Goal: Information Seeking & Learning: Learn about a topic

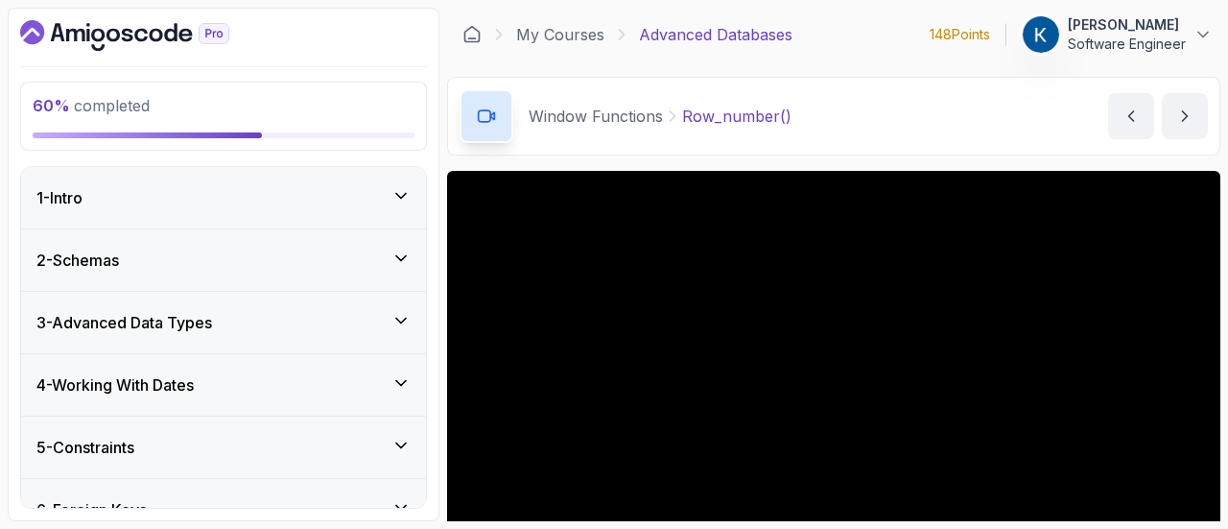
scroll to position [186, 0]
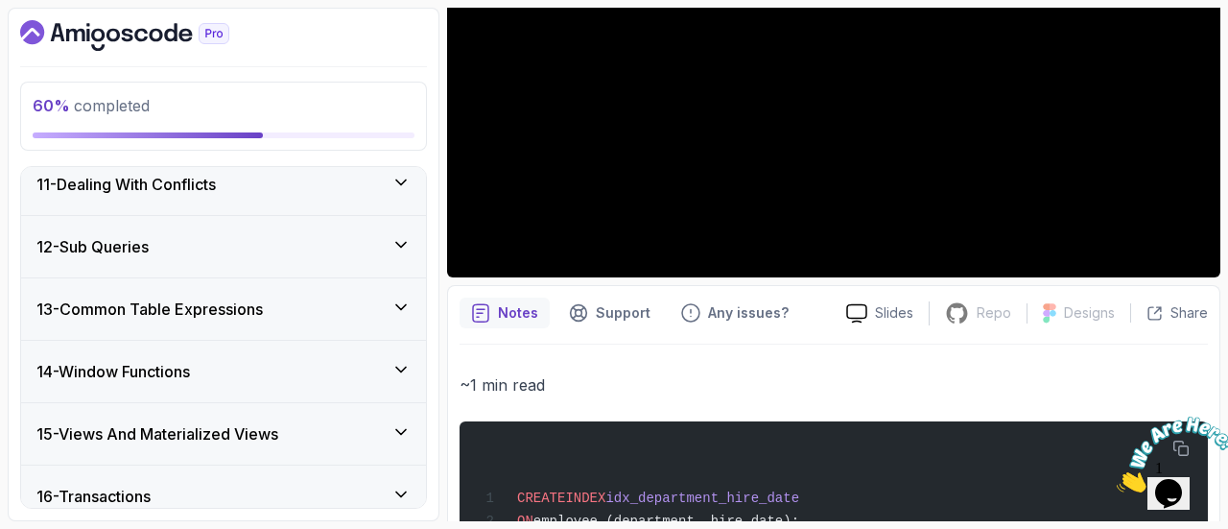
scroll to position [1605, 0]
drag, startPoint x: 215, startPoint y: 373, endPoint x: 292, endPoint y: 384, distance: 77.5
click at [215, 373] on div "14 - Window Functions" at bounding box center [223, 371] width 374 height 23
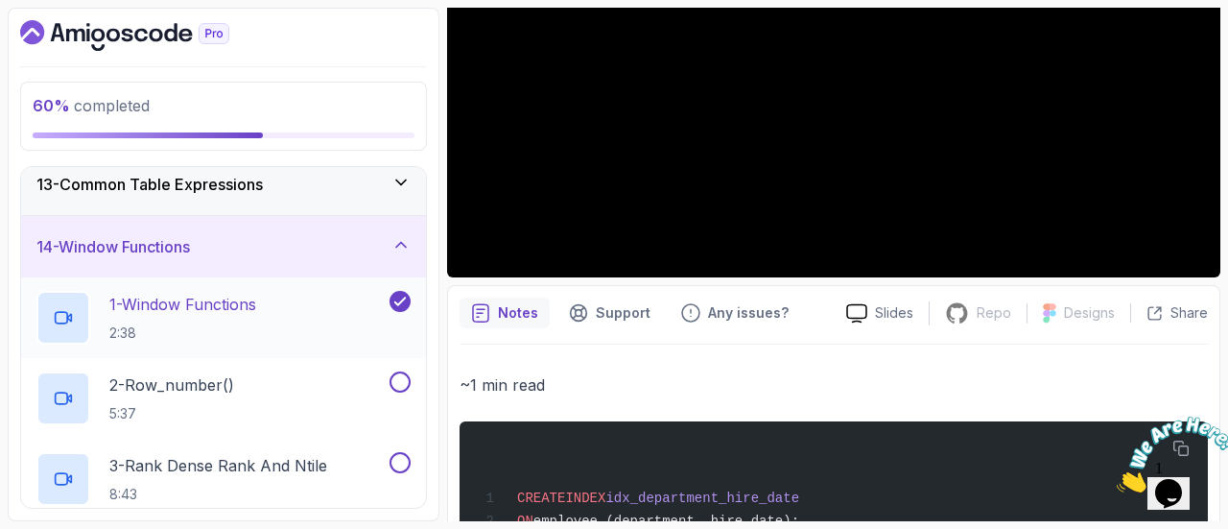
scroll to position [766, 0]
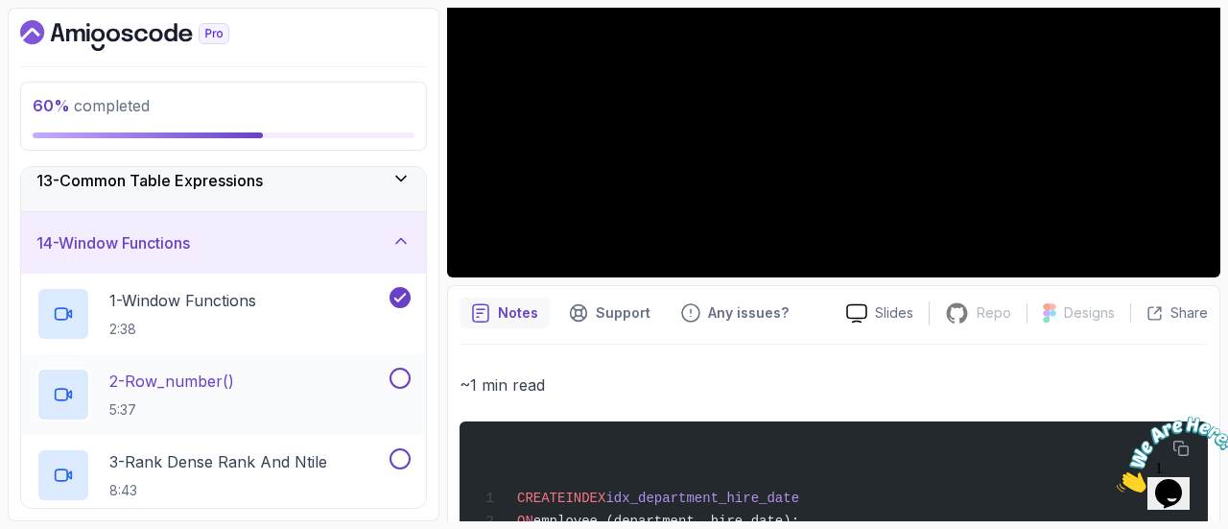
click at [247, 401] on div "2 - Row_number() 5:37" at bounding box center [210, 395] width 349 height 54
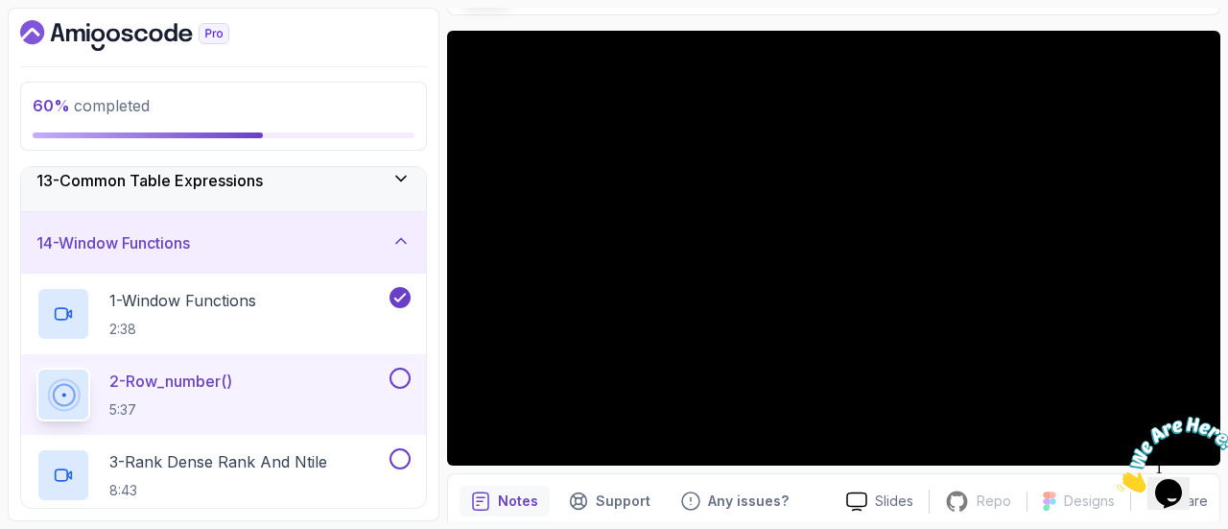
scroll to position [136, 0]
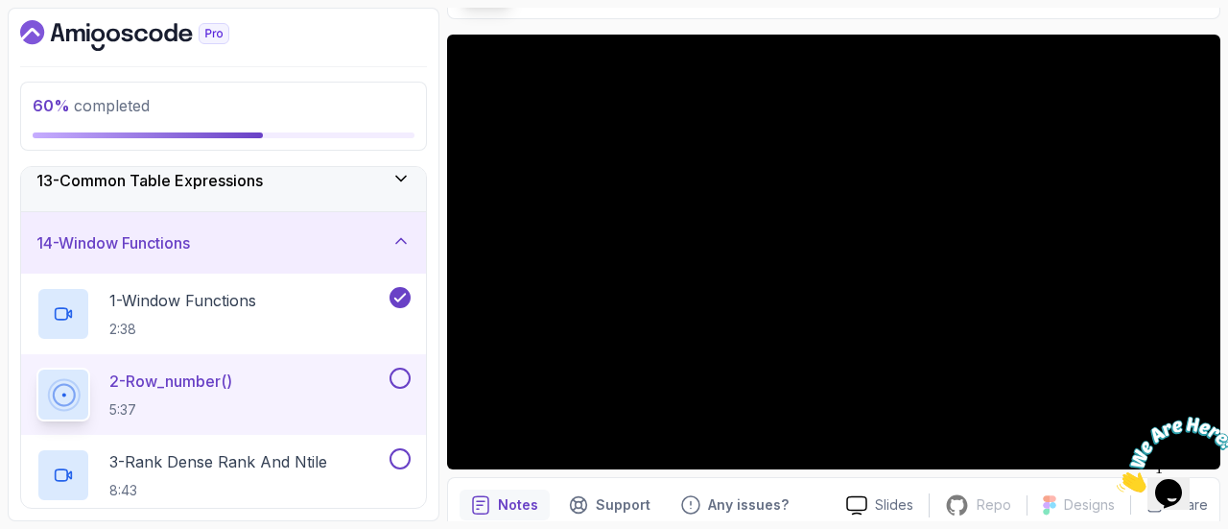
click at [1117, 479] on icon "Close" at bounding box center [1117, 487] width 0 height 16
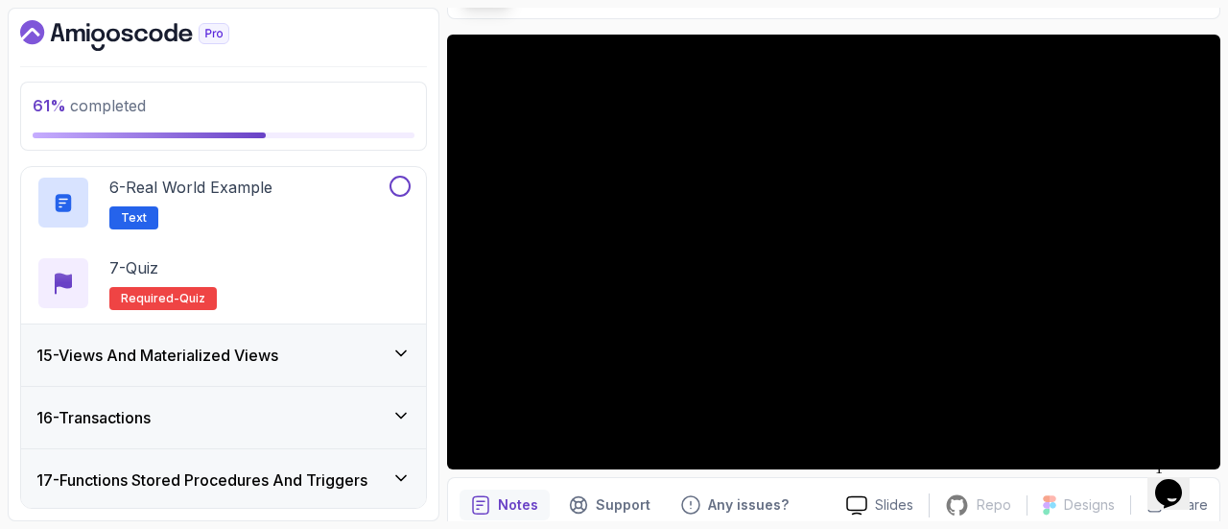
scroll to position [1280, 0]
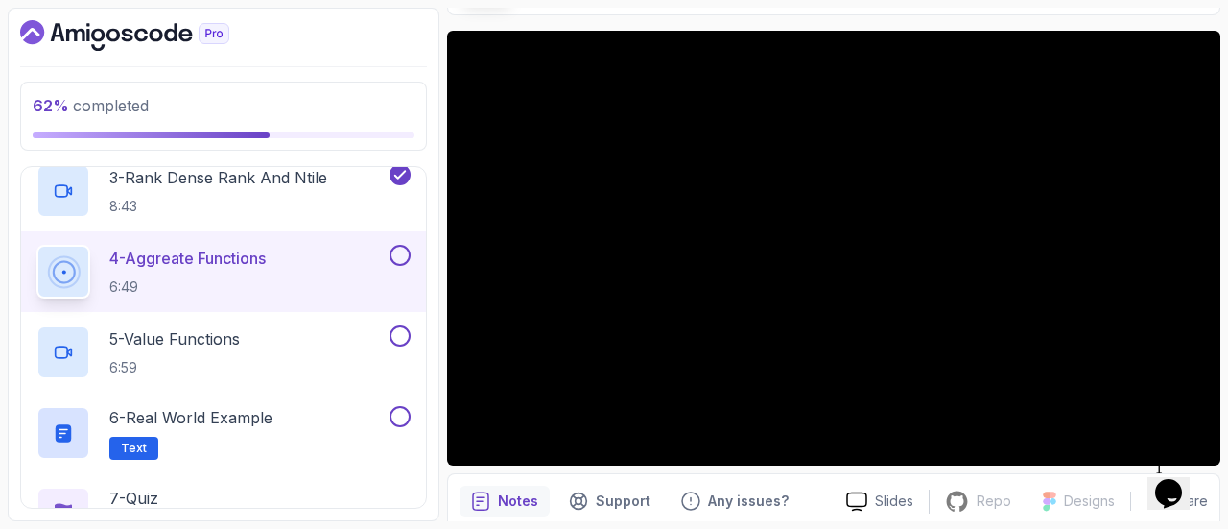
scroll to position [171, 0]
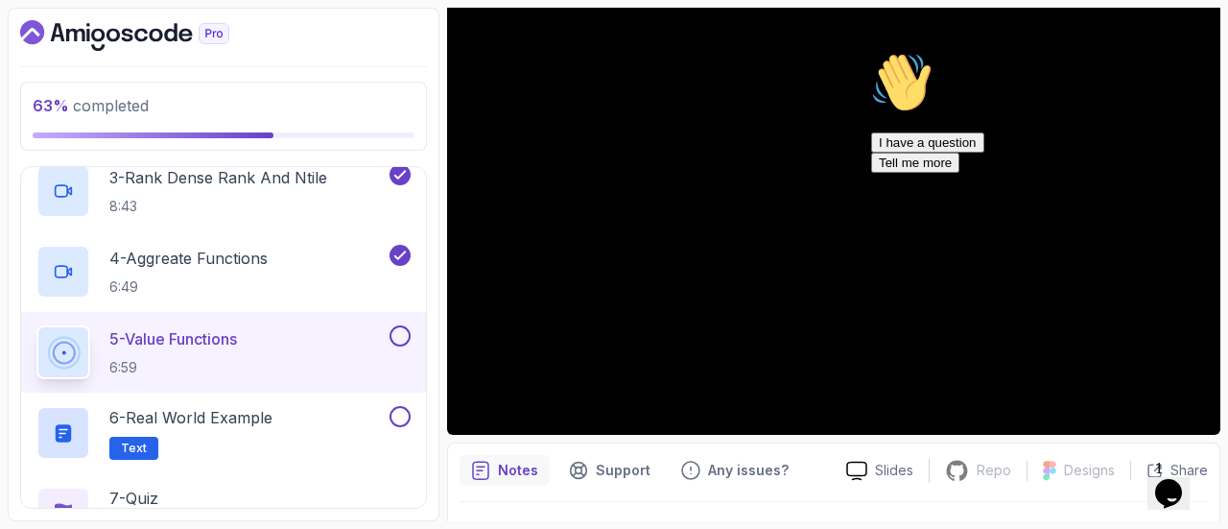
click at [871, 52] on icon "Chat attention grabber" at bounding box center [871, 52] width 0 height 0
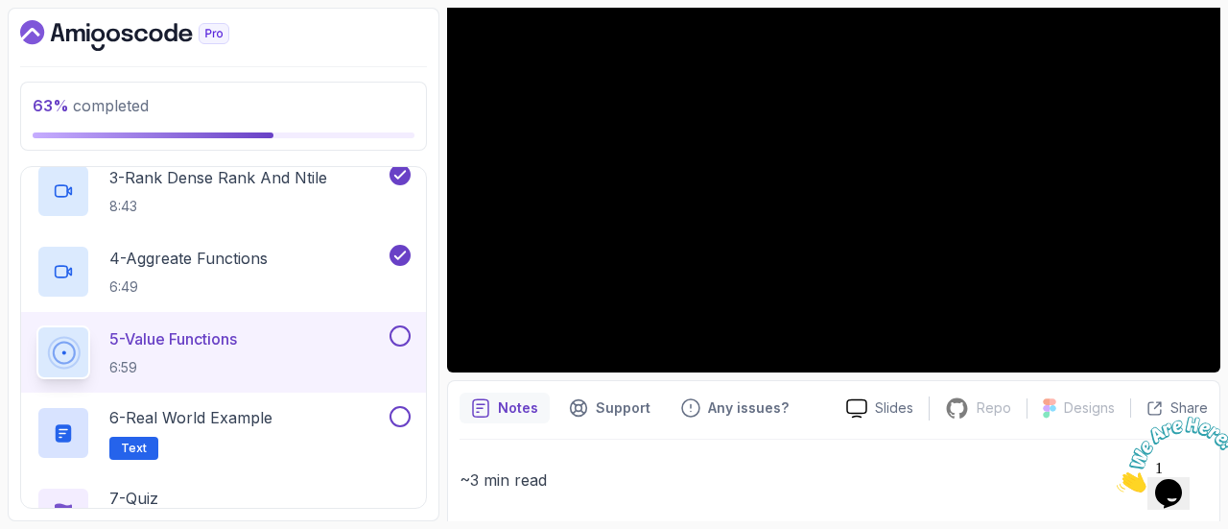
scroll to position [234, 0]
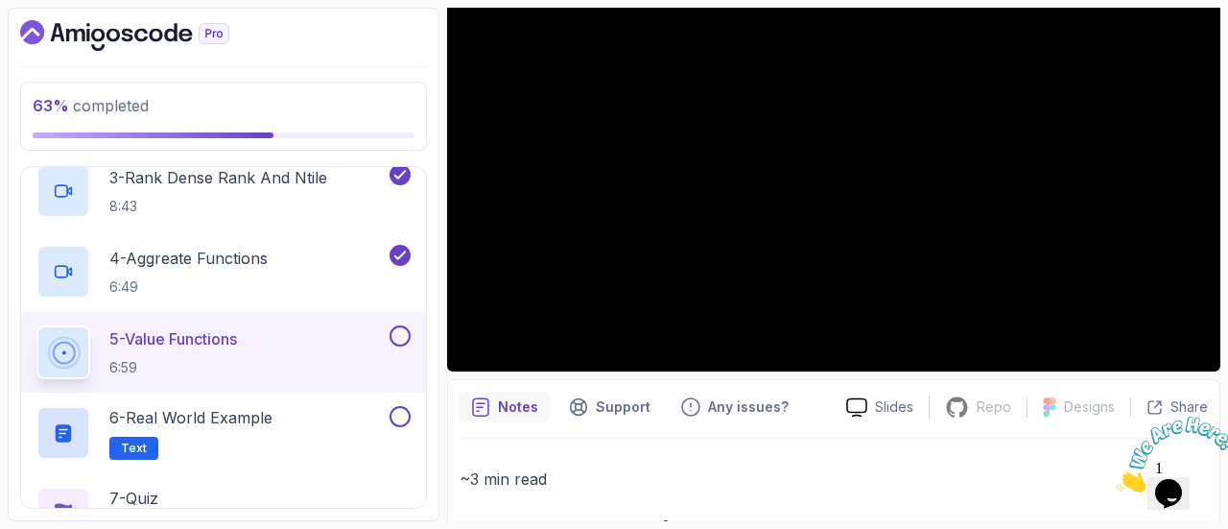
click at [1117, 479] on icon "Close" at bounding box center [1117, 487] width 0 height 16
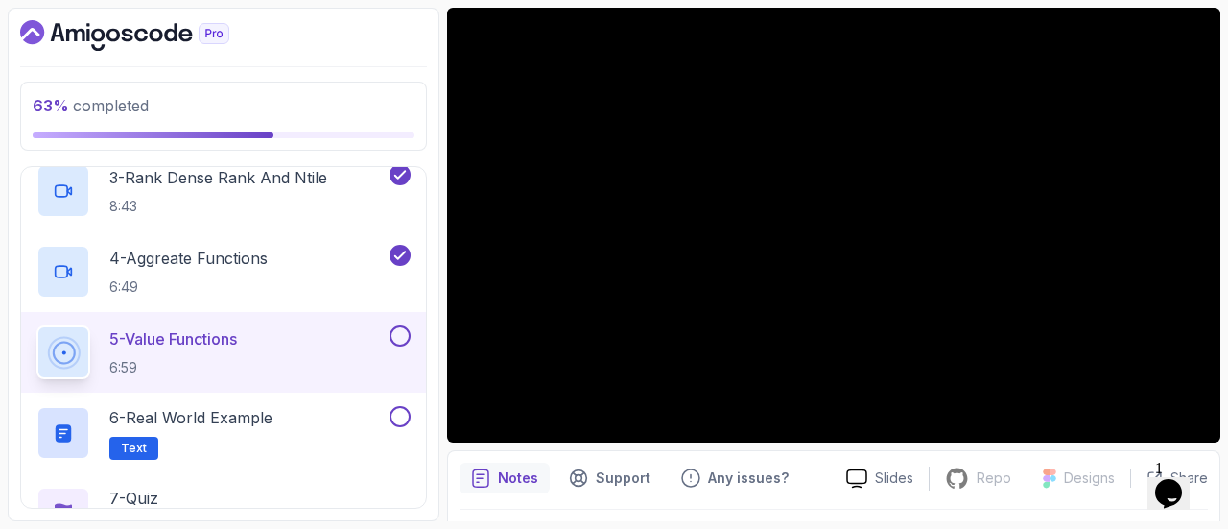
scroll to position [162, 0]
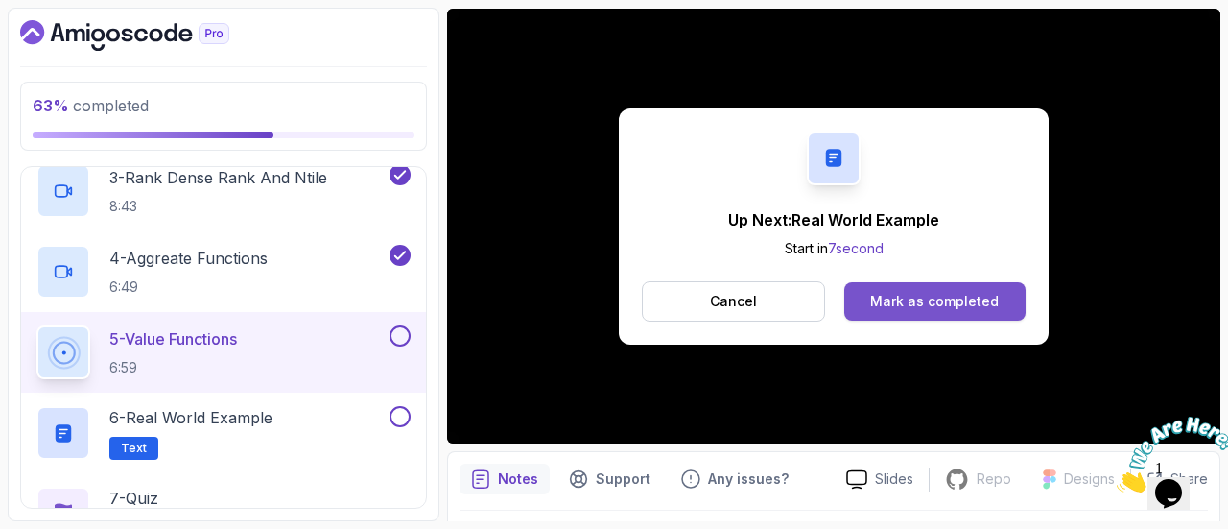
click at [954, 293] on div "Mark as completed" at bounding box center [934, 301] width 129 height 19
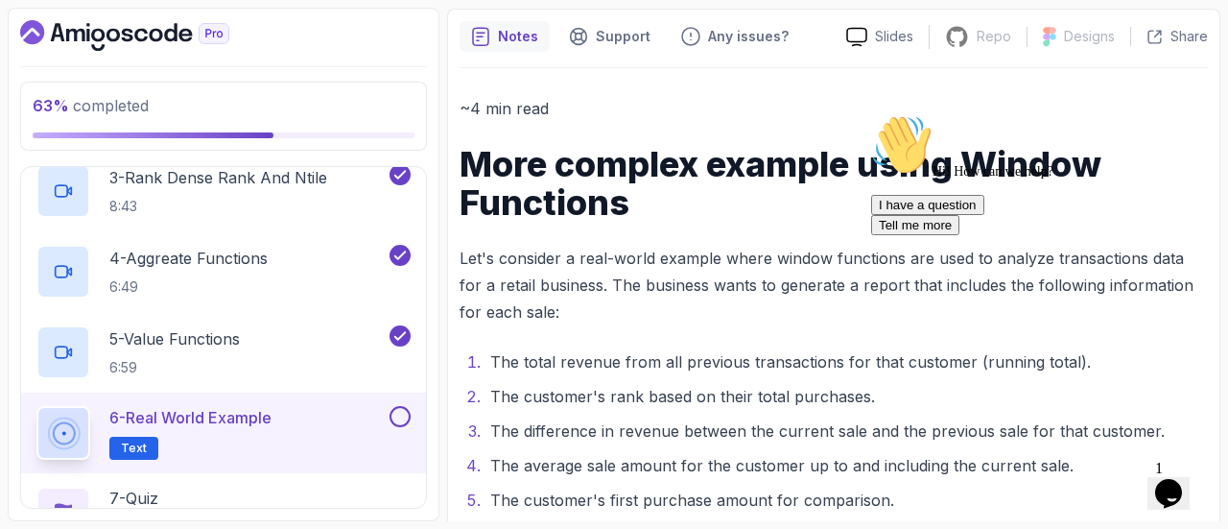
click at [871, 114] on icon "Chat attention grabber" at bounding box center [871, 114] width 0 height 0
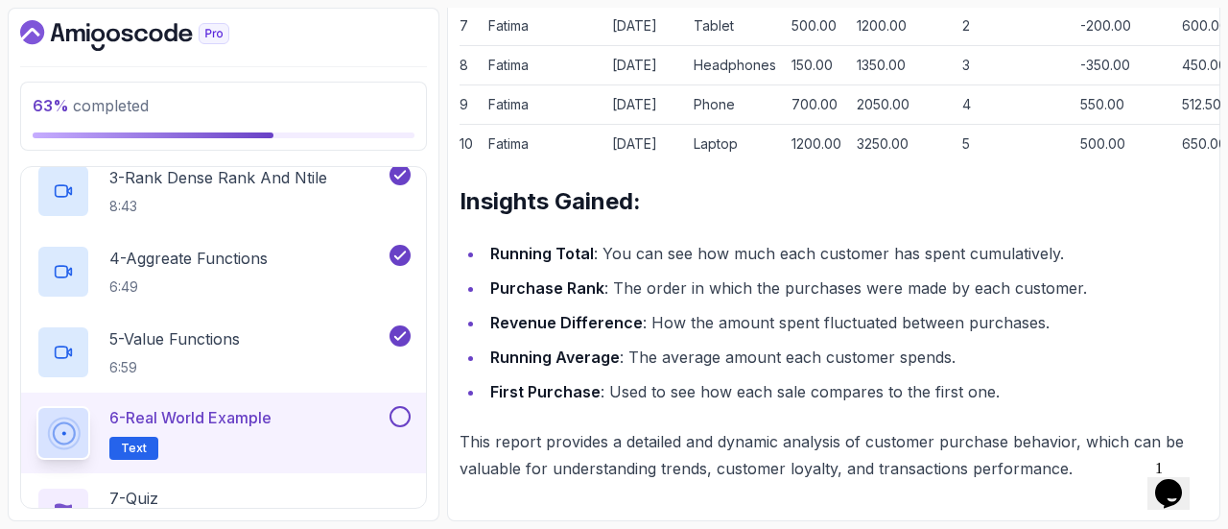
scroll to position [3278, 0]
click at [405, 409] on button at bounding box center [400, 416] width 21 height 21
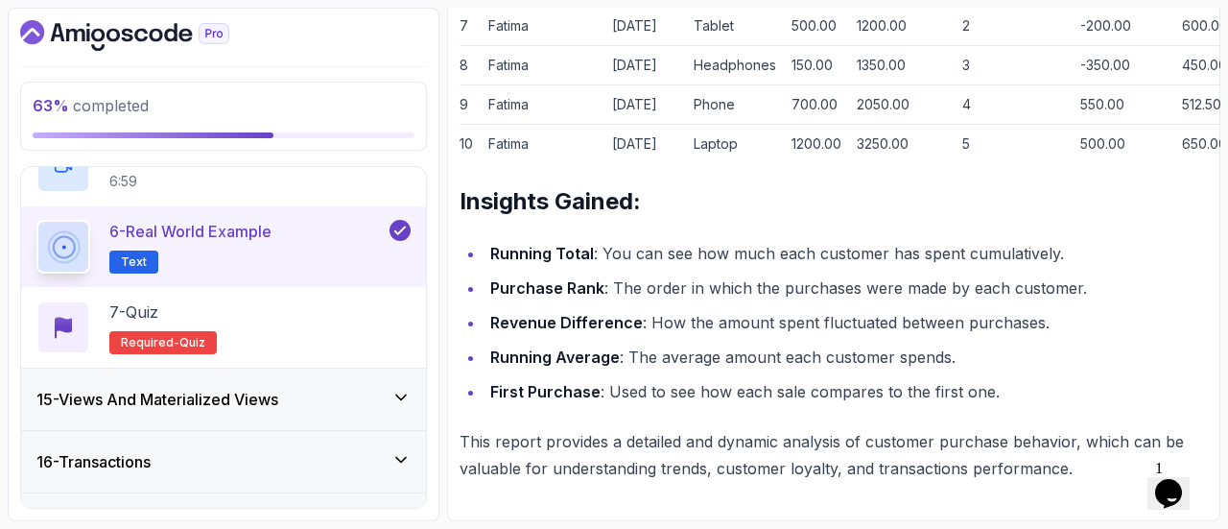
scroll to position [1240, 0]
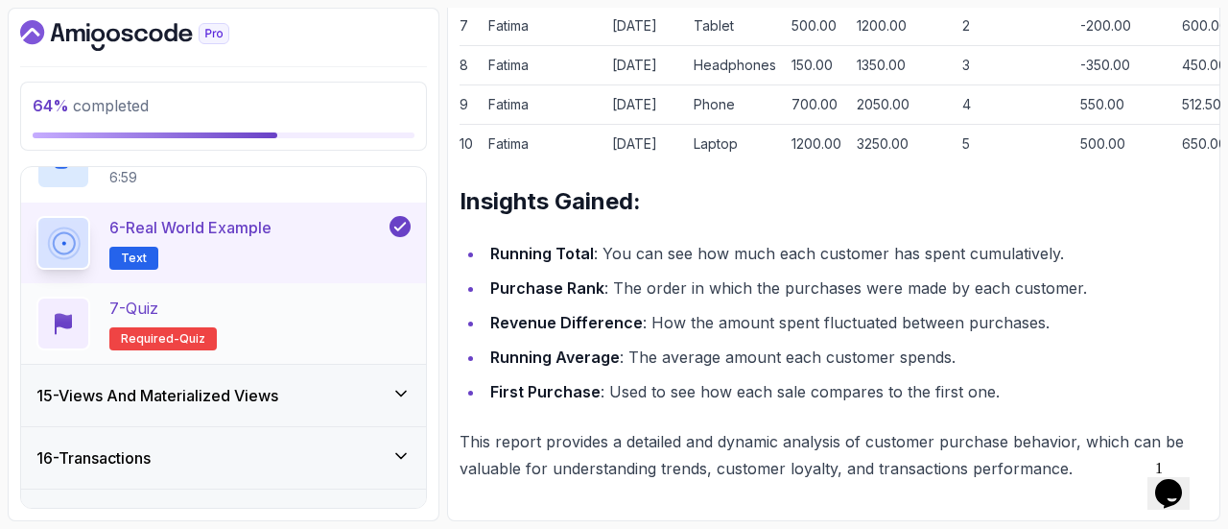
click at [329, 314] on div "7 - Quiz Required- quiz" at bounding box center [223, 324] width 374 height 54
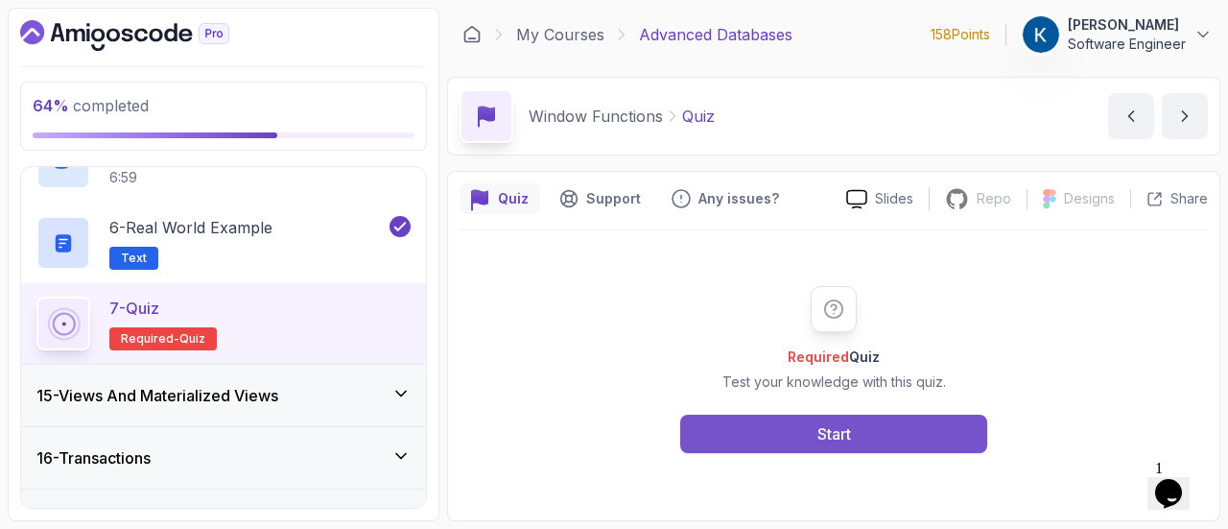
click at [791, 429] on button "Start" at bounding box center [833, 434] width 307 height 38
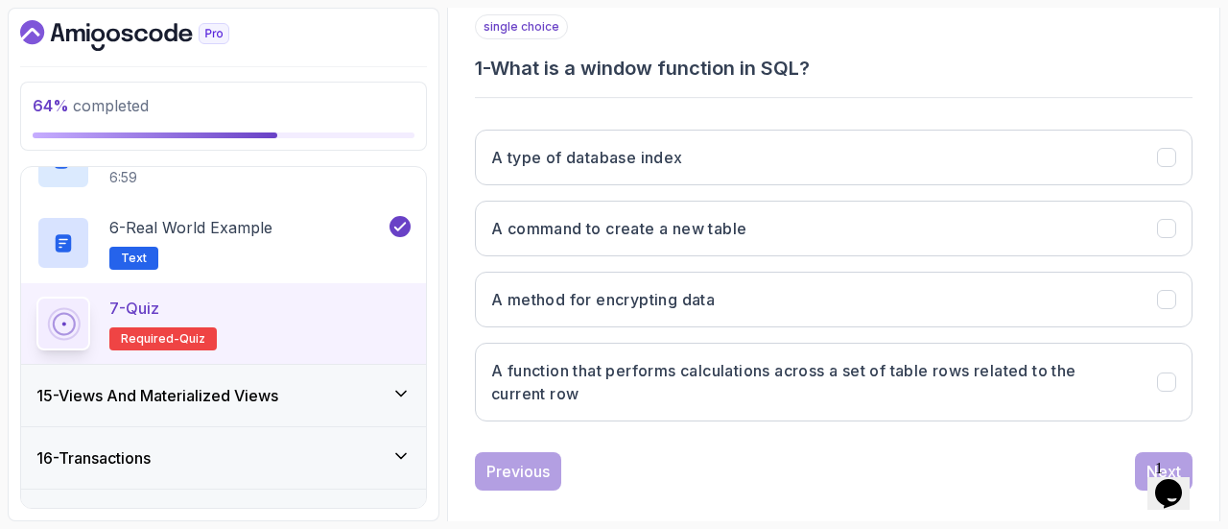
scroll to position [357, 0]
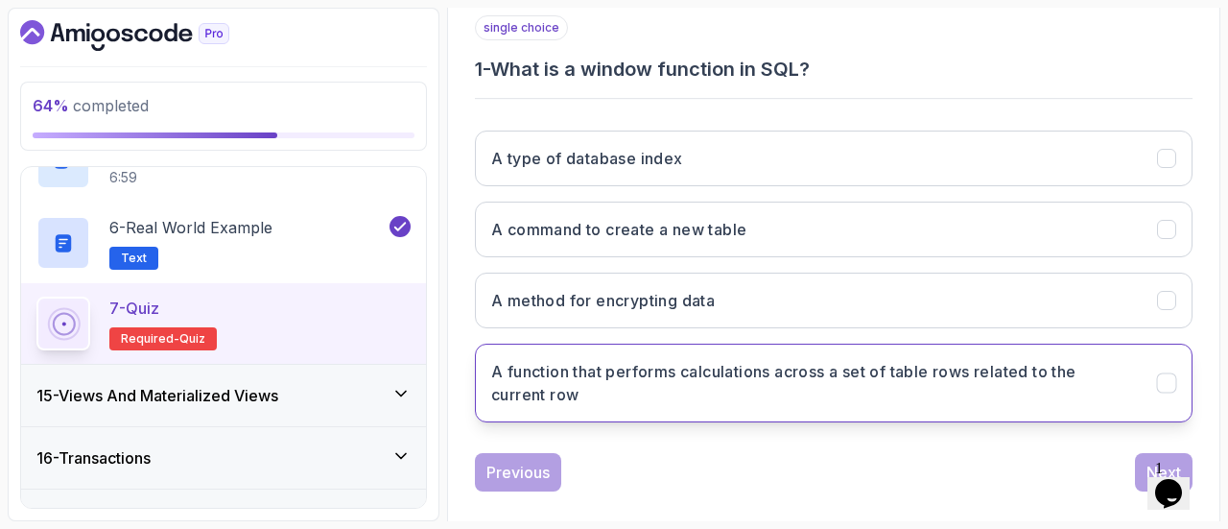
click at [885, 390] on h3 "A function that performs calculations across a set of table rows related to the…" at bounding box center [812, 383] width 643 height 46
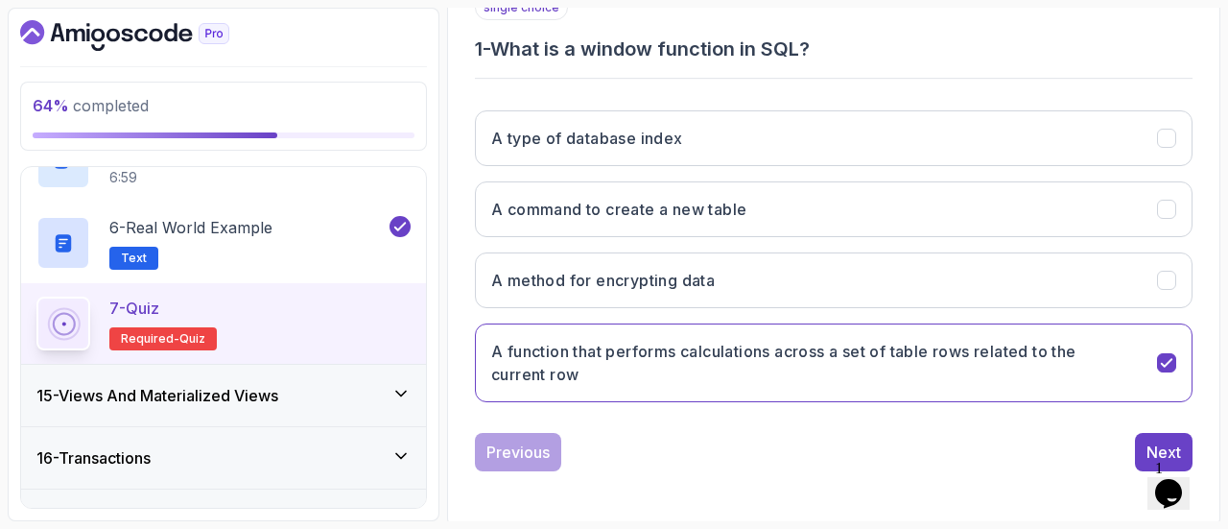
click at [1156, 460] on div "1 Opens Chat This icon Opens the chat window." at bounding box center [1178, 468] width 46 height 17
click at [1154, 441] on div "Next" at bounding box center [1164, 452] width 35 height 23
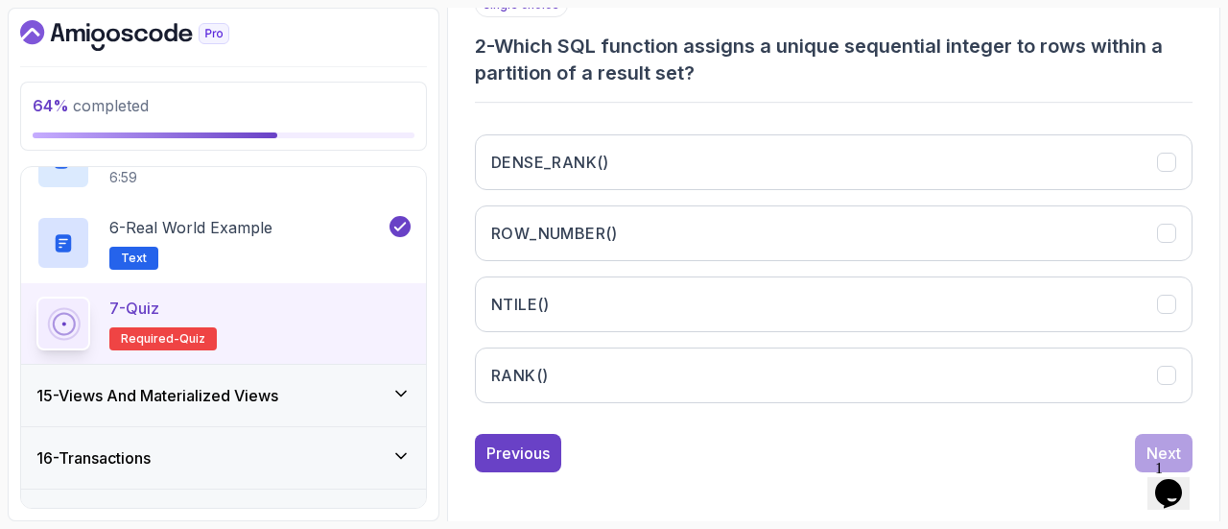
scroll to position [381, 0]
click at [786, 257] on div "DENSE_RANK() ROW_NUMBER() NTILE() RANK()" at bounding box center [834, 267] width 718 height 299
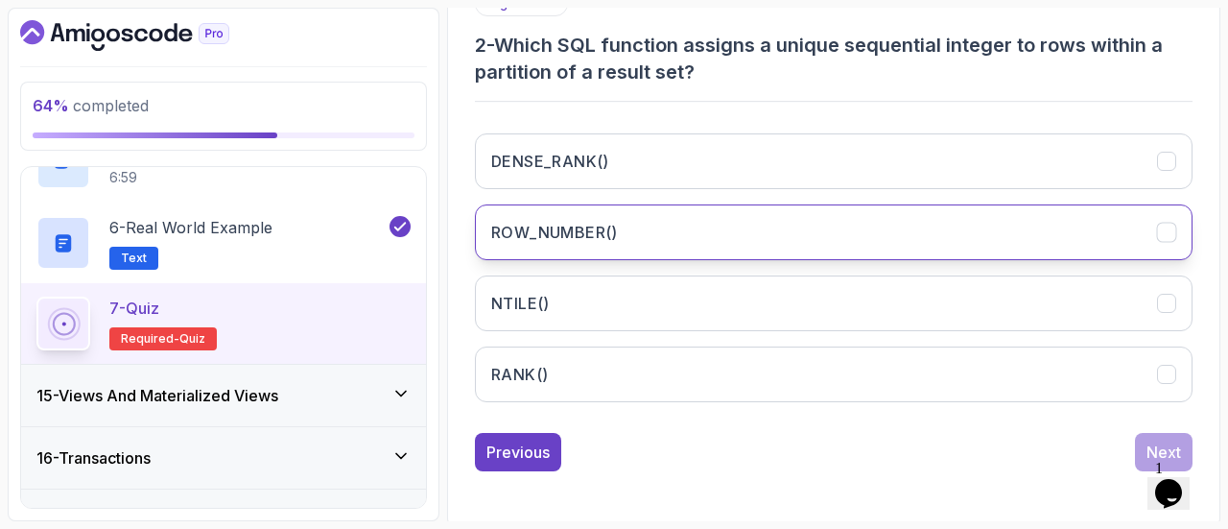
click at [800, 224] on button "ROW_NUMBER()" at bounding box center [834, 232] width 718 height 56
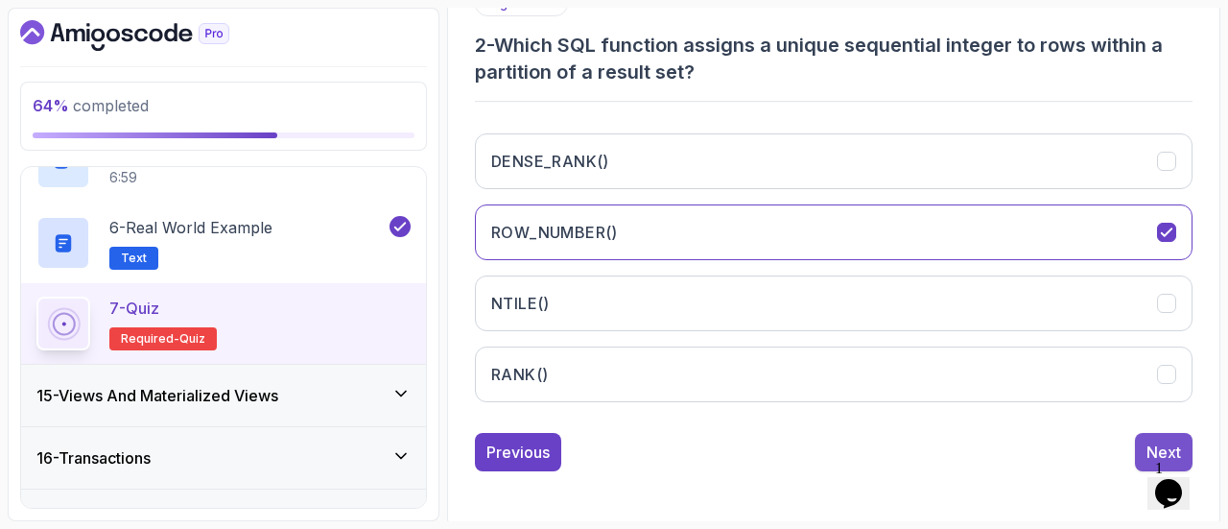
click at [1153, 433] on button "Next" at bounding box center [1164, 452] width 58 height 38
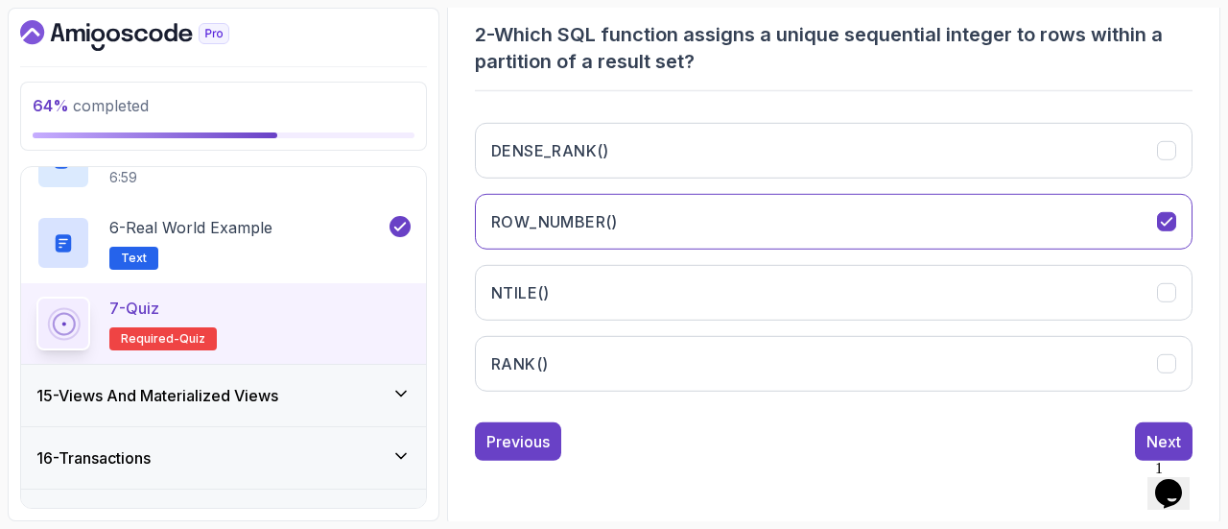
scroll to position [354, 0]
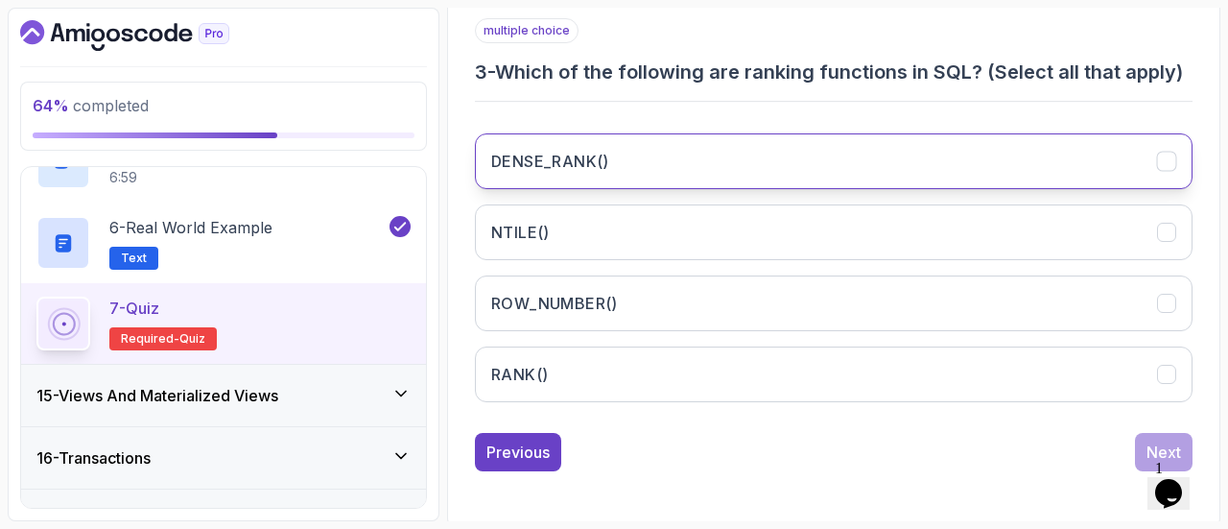
click at [740, 160] on button "DENSE_RANK()" at bounding box center [834, 161] width 718 height 56
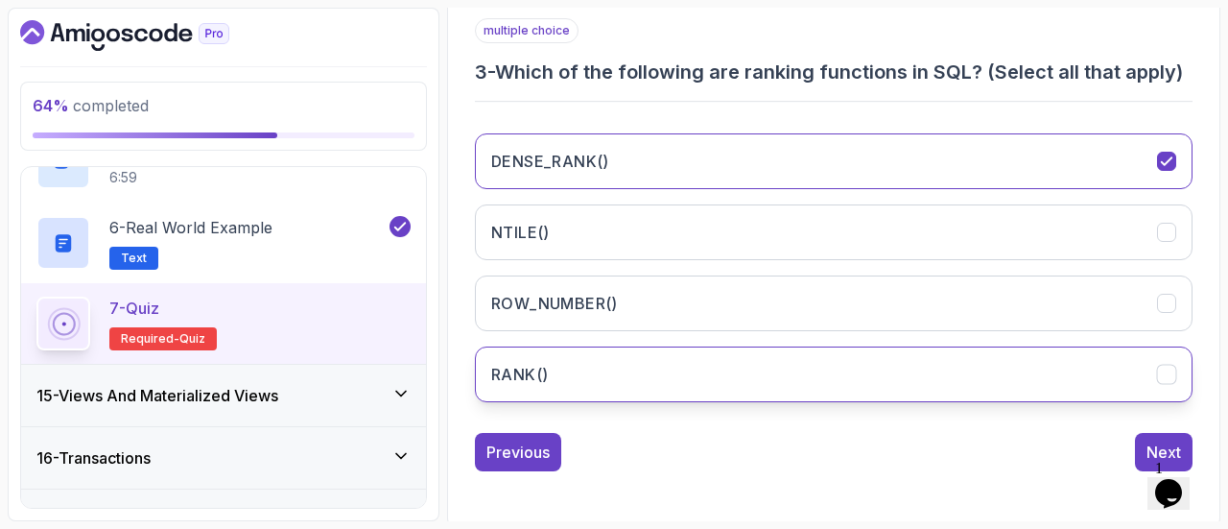
click at [690, 359] on button "RANK()" at bounding box center [834, 374] width 718 height 56
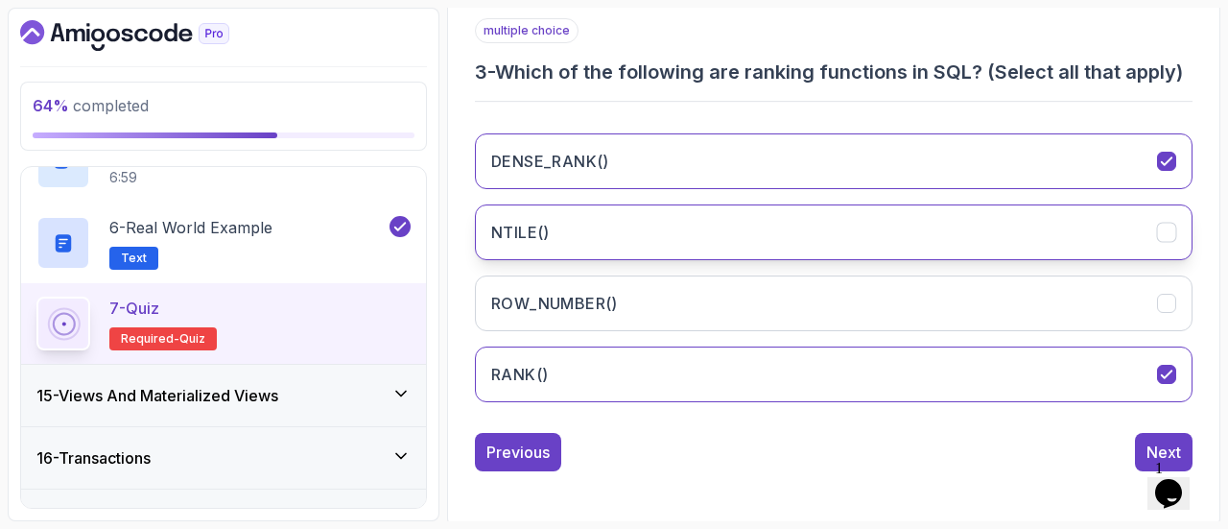
click at [907, 245] on button "NTILE()" at bounding box center [834, 232] width 718 height 56
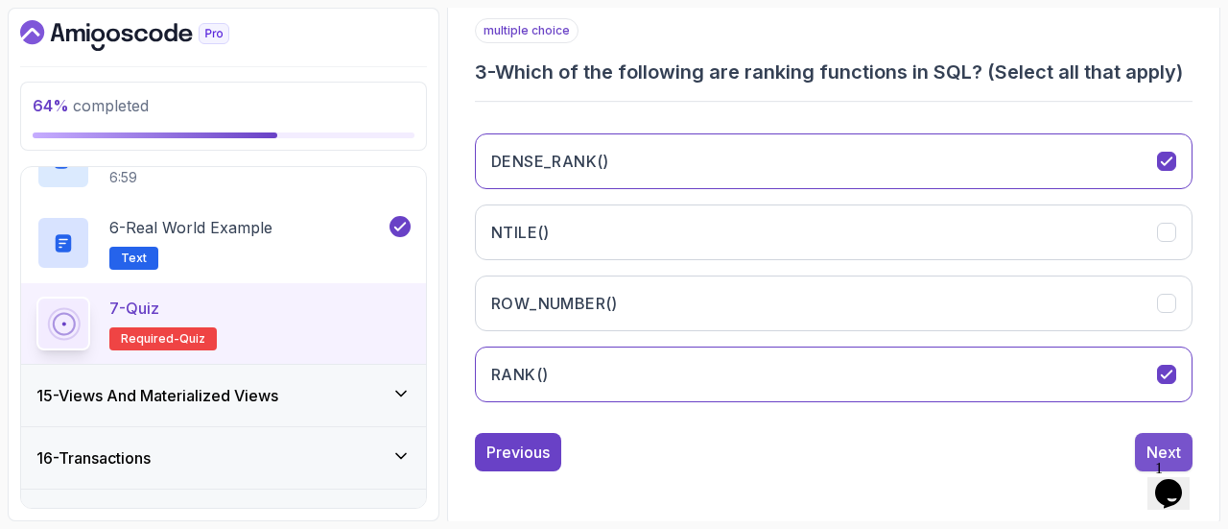
click at [1138, 449] on button "Next" at bounding box center [1164, 452] width 58 height 38
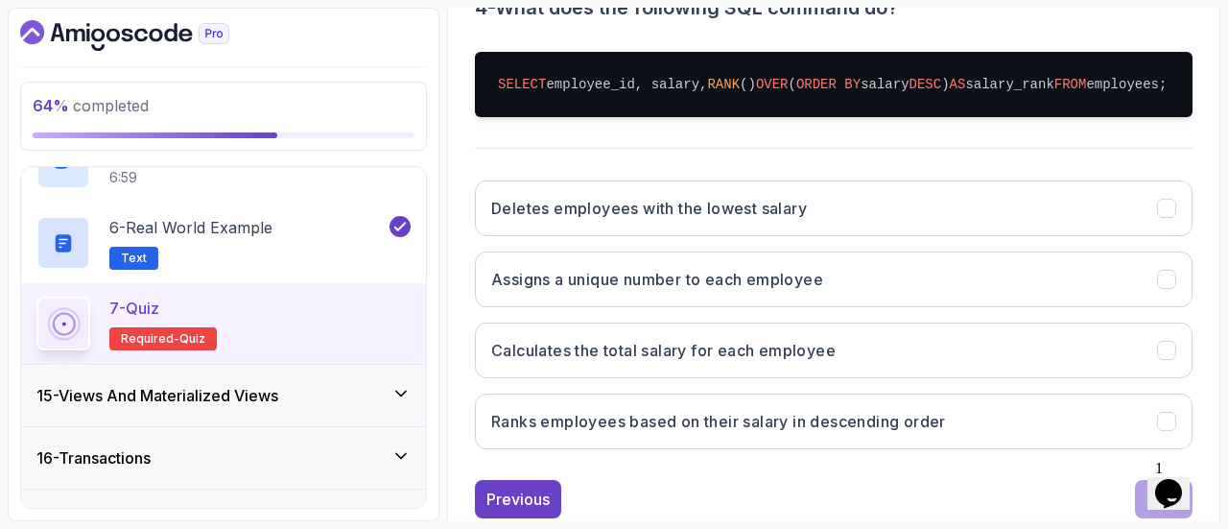
scroll to position [419, 0]
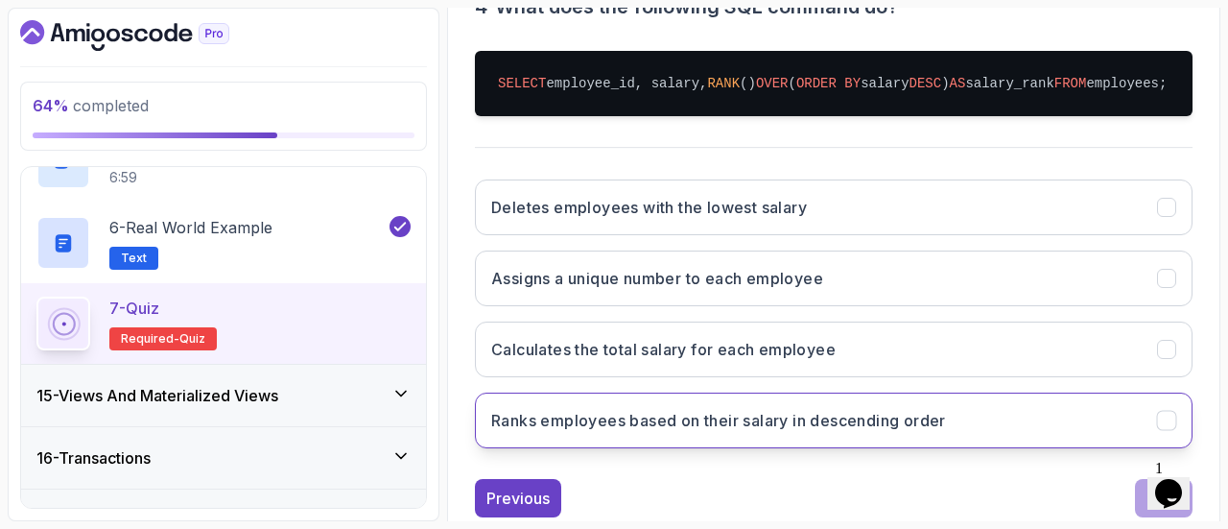
click at [939, 416] on button "Ranks employees based on their salary in descending order" at bounding box center [834, 421] width 718 height 56
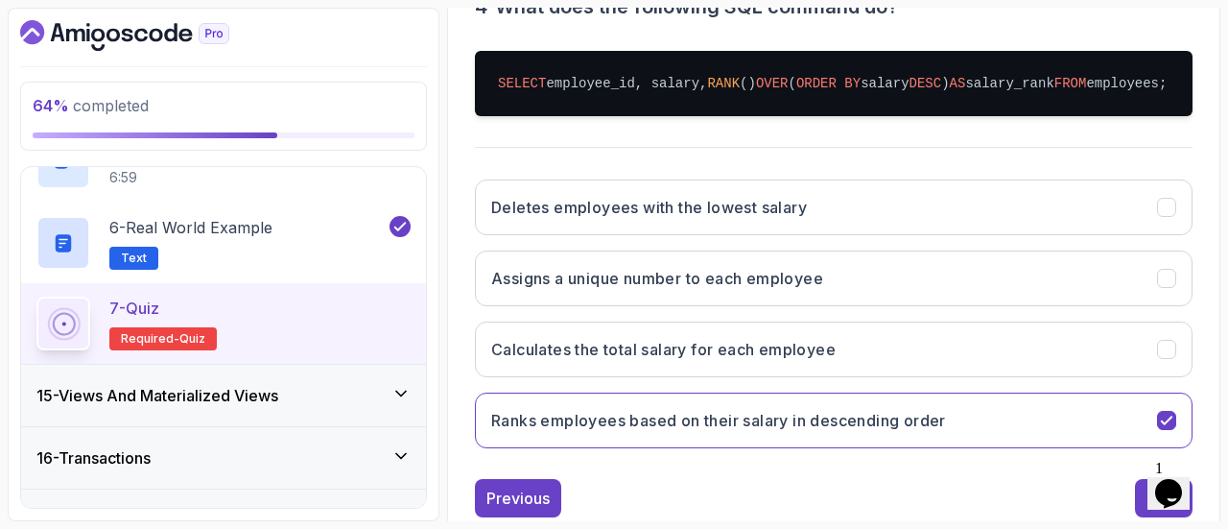
scroll to position [480, 0]
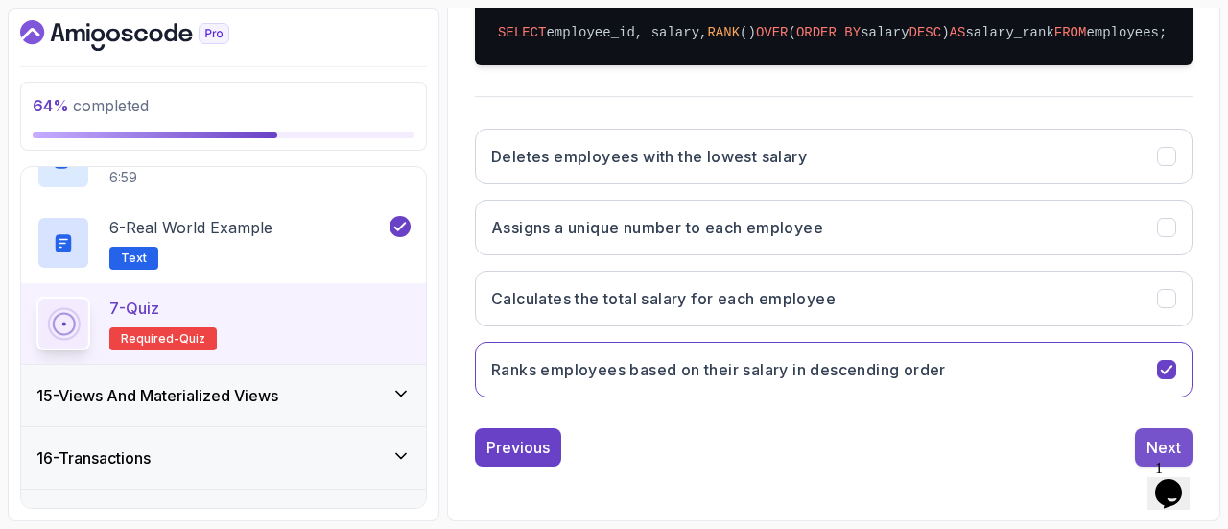
click at [1157, 439] on div "Next" at bounding box center [1164, 447] width 35 height 23
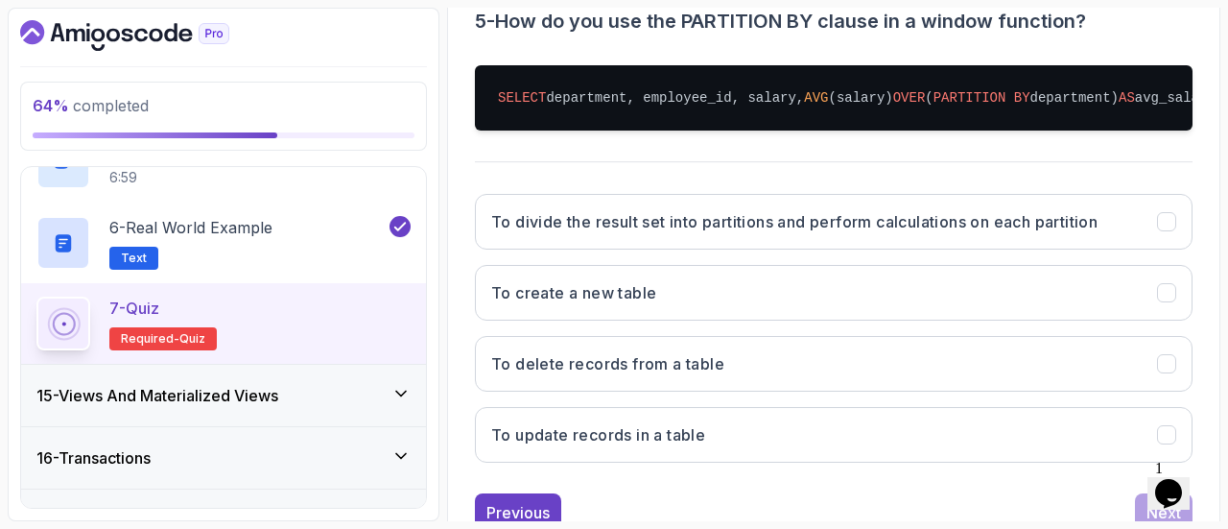
scroll to position [403, 0]
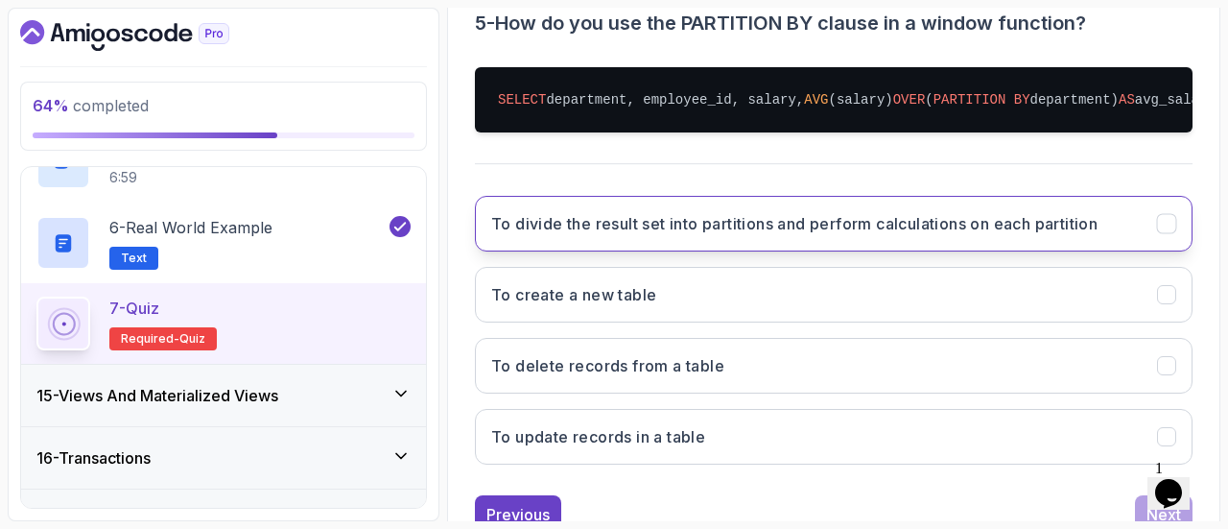
click at [875, 225] on h3 "To divide the result set into partitions and perform calculations on each parti…" at bounding box center [794, 223] width 607 height 23
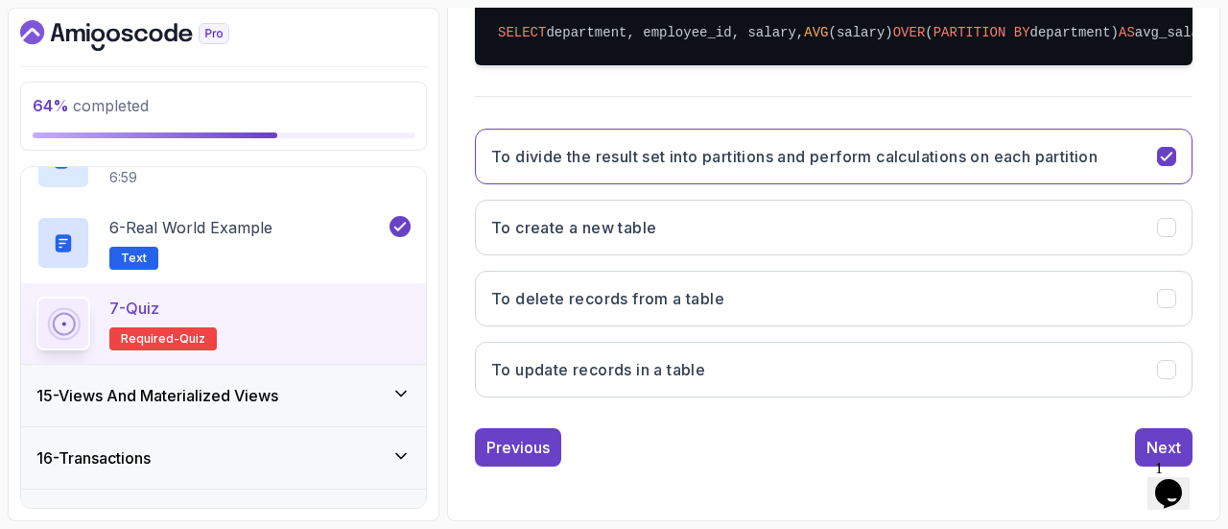
scroll to position [480, 0]
click at [1149, 446] on div "Next" at bounding box center [1164, 447] width 35 height 23
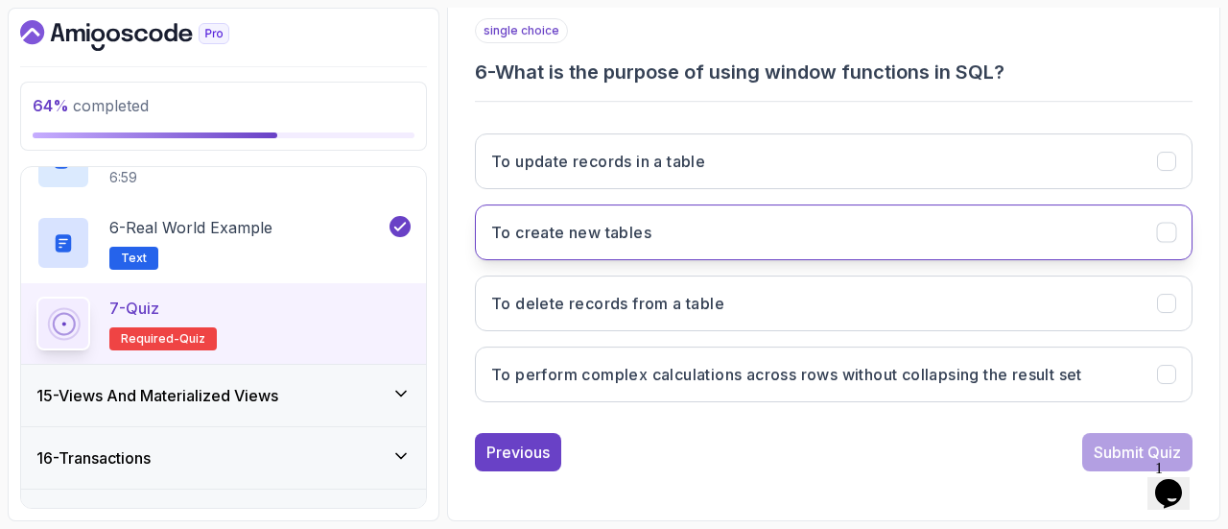
scroll to position [354, 0]
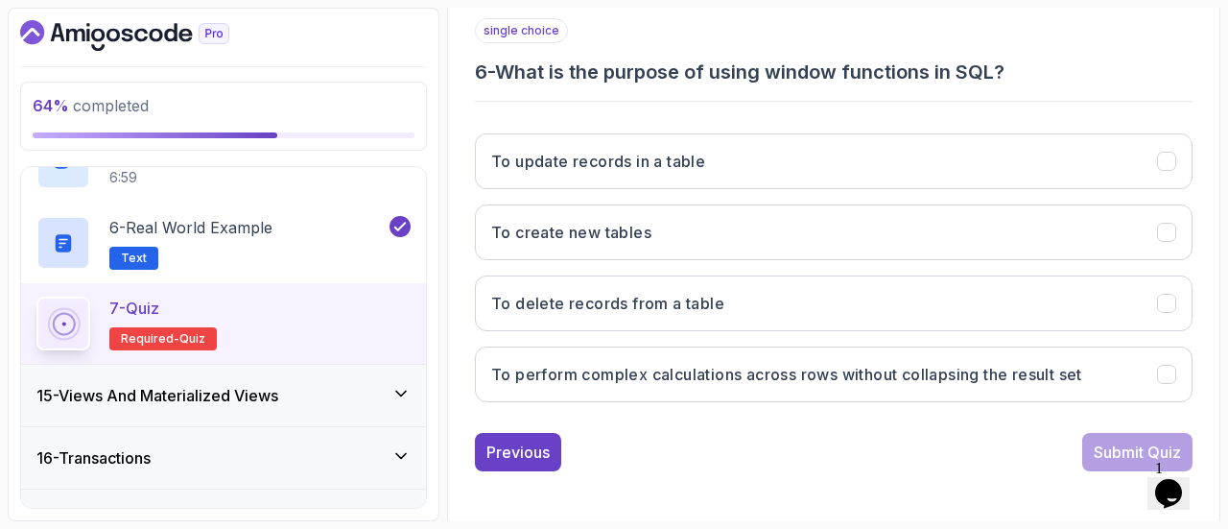
click at [889, 336] on div "To update records in a table To create new tables To delete records from a tabl…" at bounding box center [834, 267] width 718 height 299
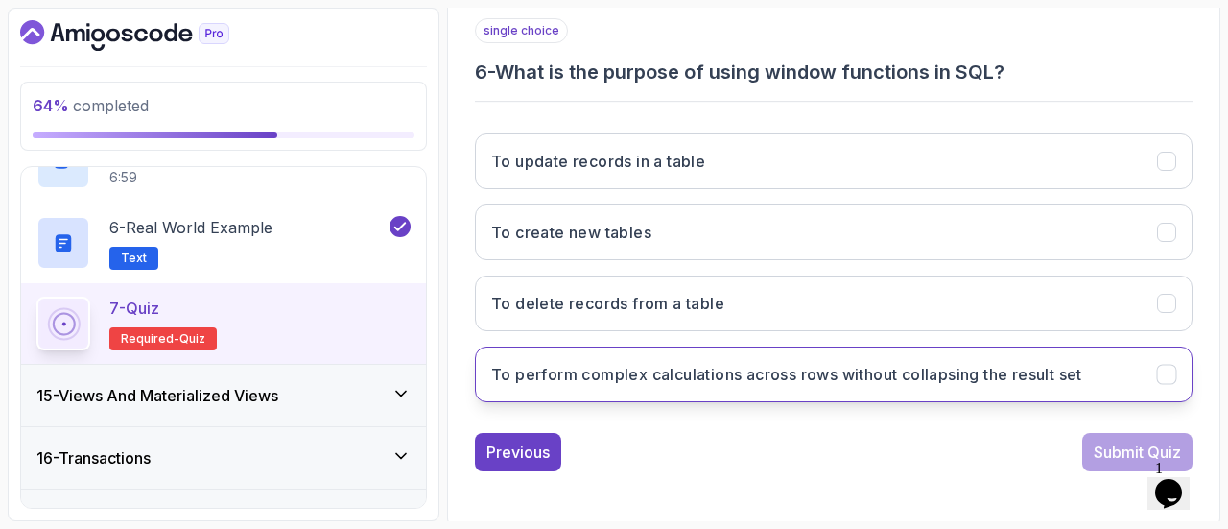
click at [891, 371] on h3 "To perform complex calculations across rows without collapsing the result set" at bounding box center [786, 374] width 591 height 23
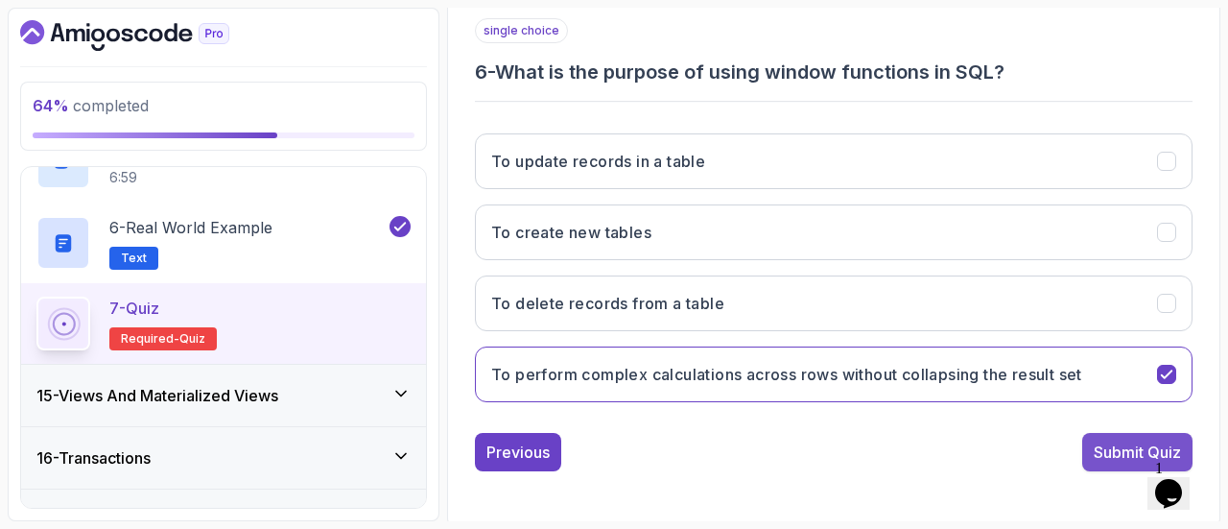
click at [1105, 441] on div "Submit Quiz" at bounding box center [1137, 452] width 87 height 23
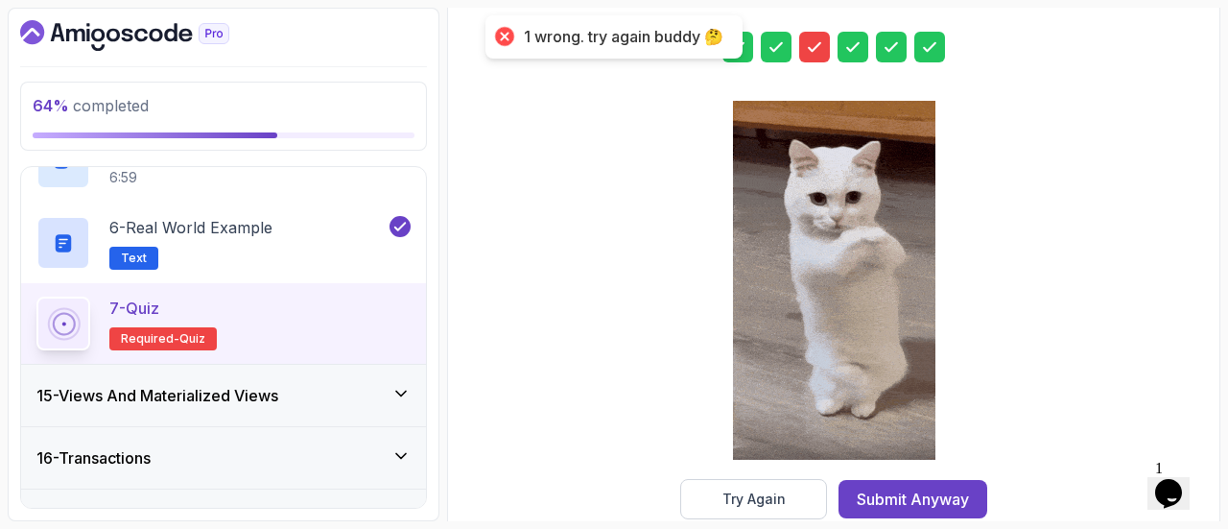
click at [817, 46] on icon at bounding box center [814, 46] width 19 height 19
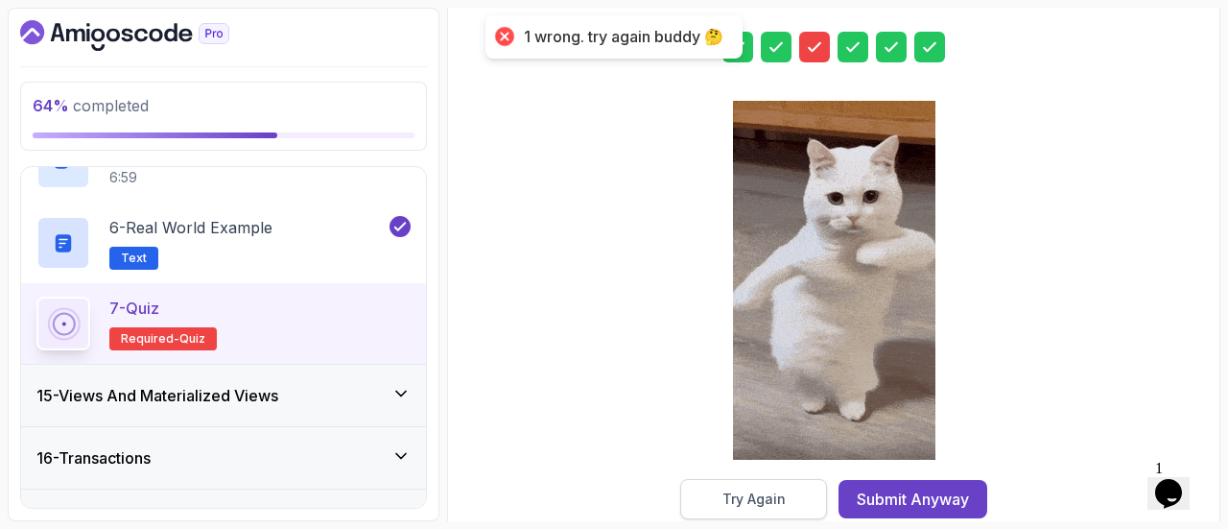
click at [788, 502] on button "Try Again" at bounding box center [753, 499] width 147 height 40
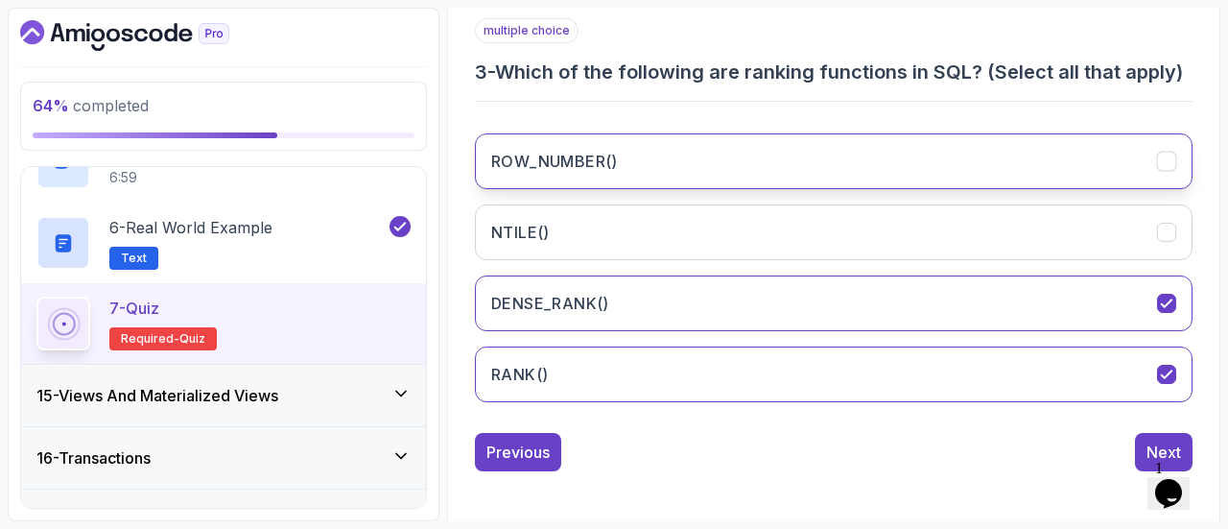
click at [941, 145] on button "ROW_NUMBER()" at bounding box center [834, 161] width 718 height 56
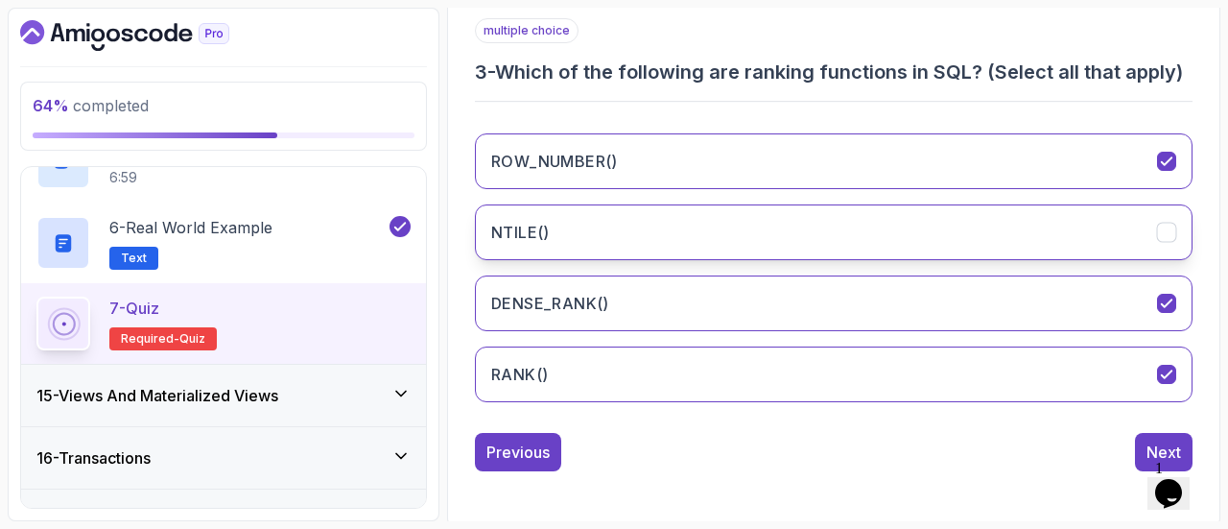
click at [1076, 245] on button "NTILE()" at bounding box center [834, 232] width 718 height 56
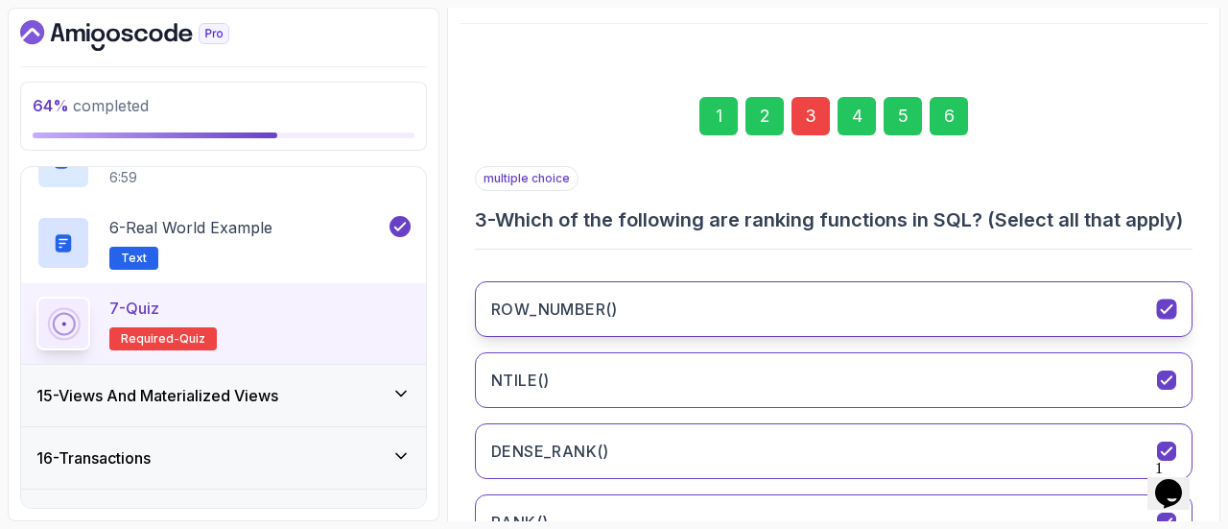
scroll to position [205, 0]
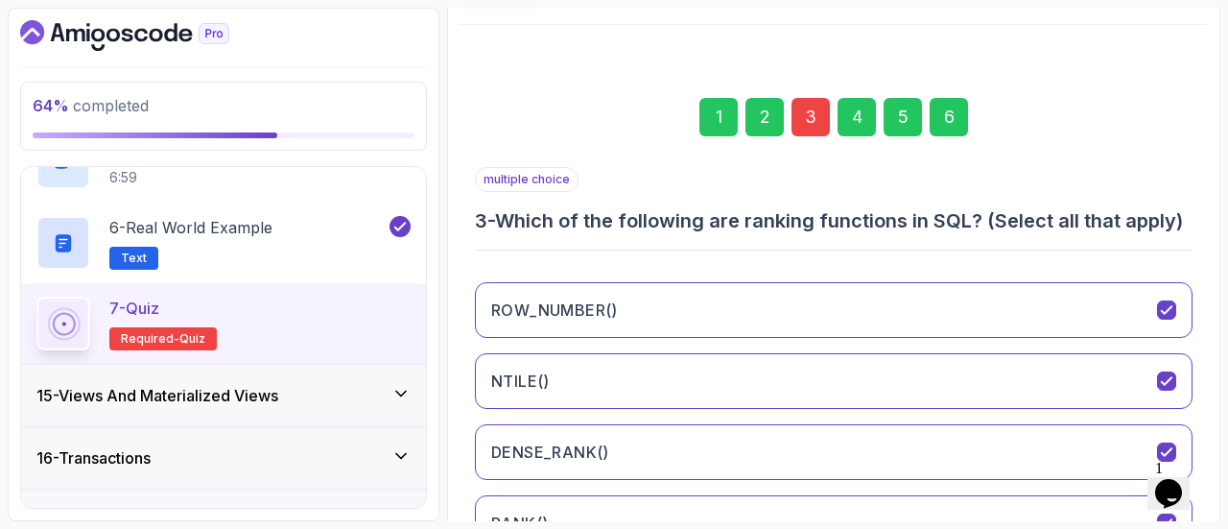
click at [956, 92] on div "1 2 3 4 5 6" at bounding box center [834, 117] width 718 height 100
click at [957, 105] on div "6" at bounding box center [949, 117] width 38 height 38
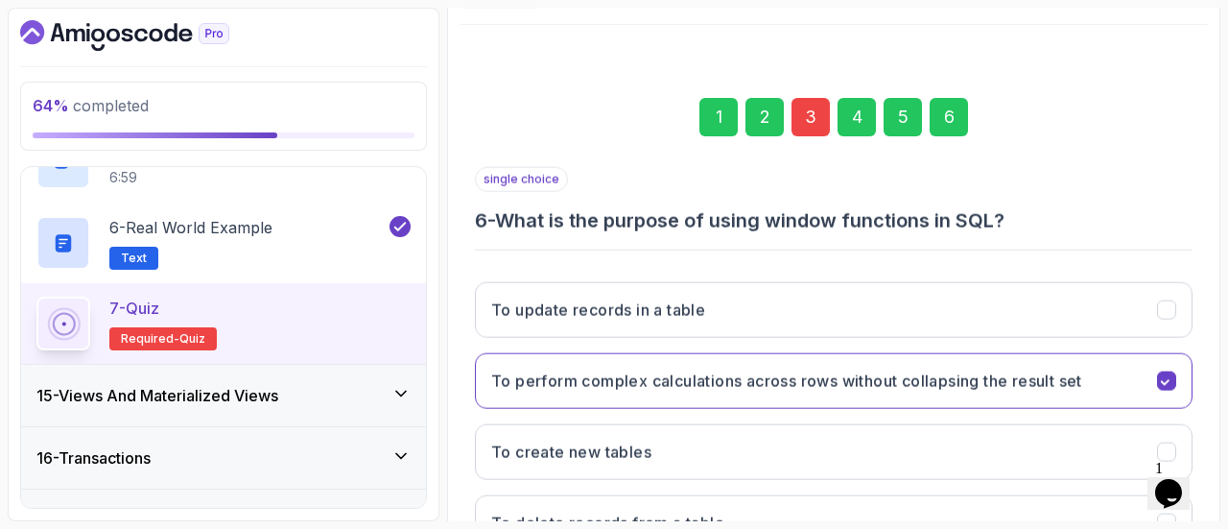
scroll to position [354, 0]
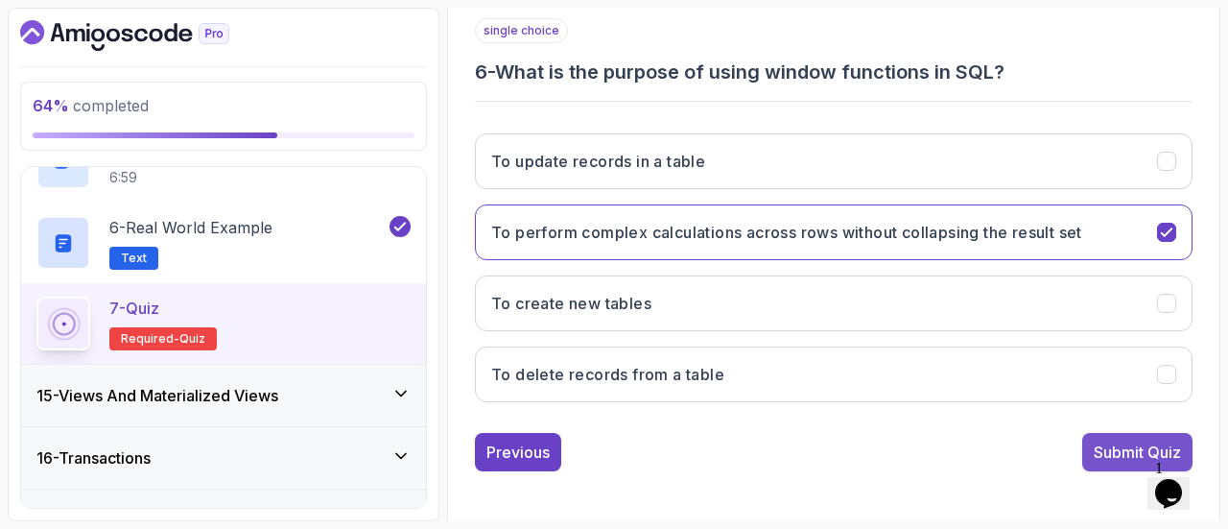
click at [1121, 462] on button "Submit Quiz" at bounding box center [1138, 452] width 110 height 38
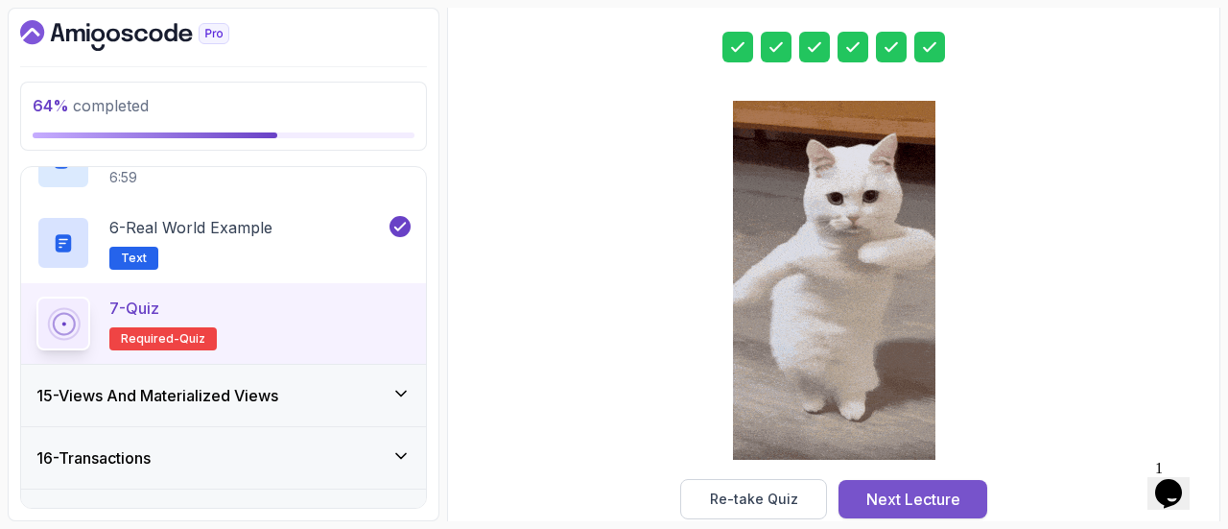
click at [941, 496] on div "Next Lecture" at bounding box center [914, 499] width 94 height 23
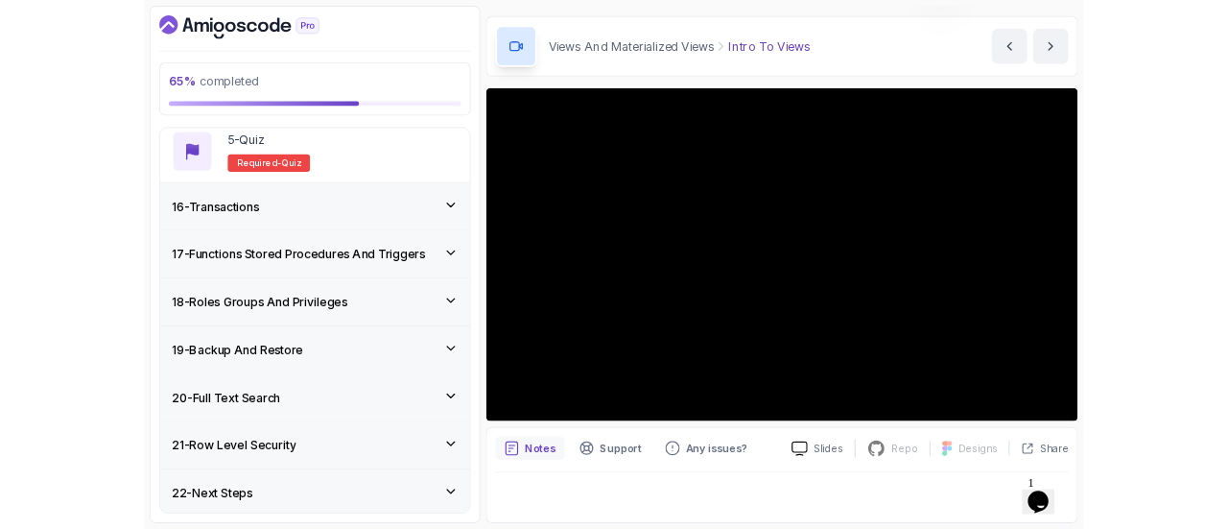
scroll to position [55, 0]
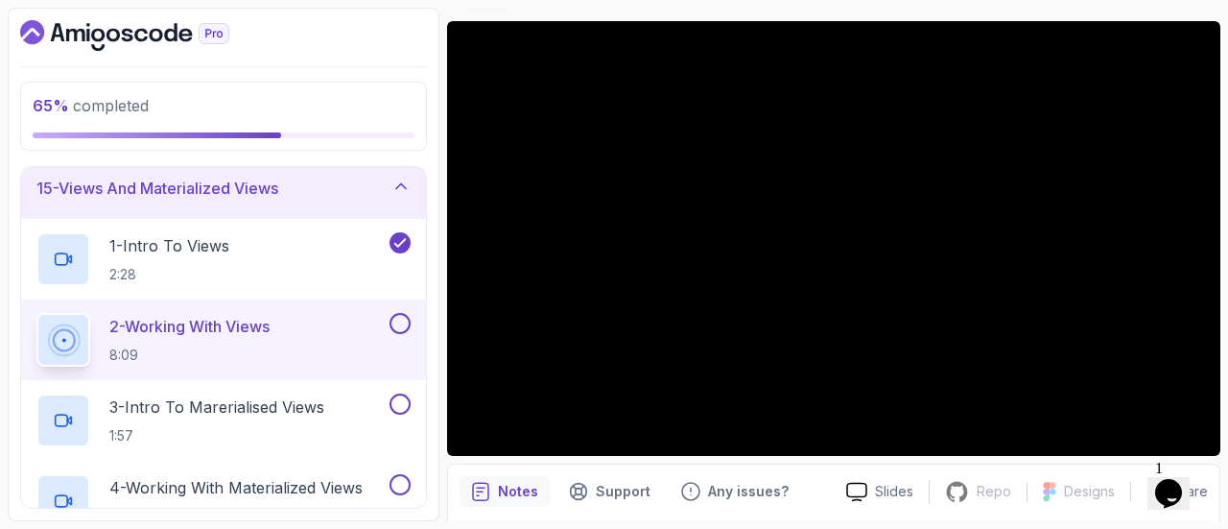
scroll to position [149, 0]
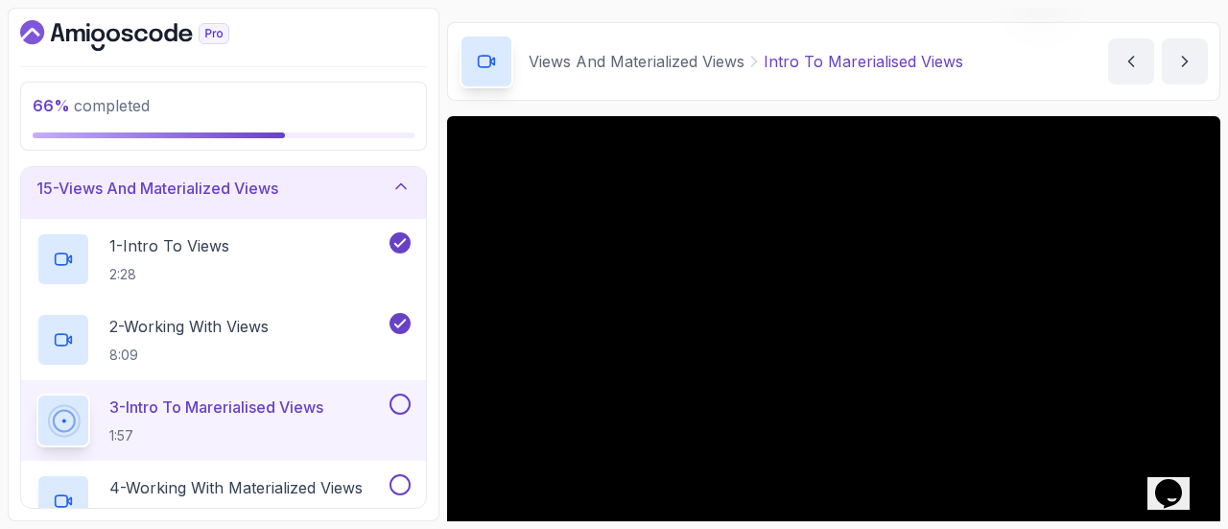
scroll to position [217, 0]
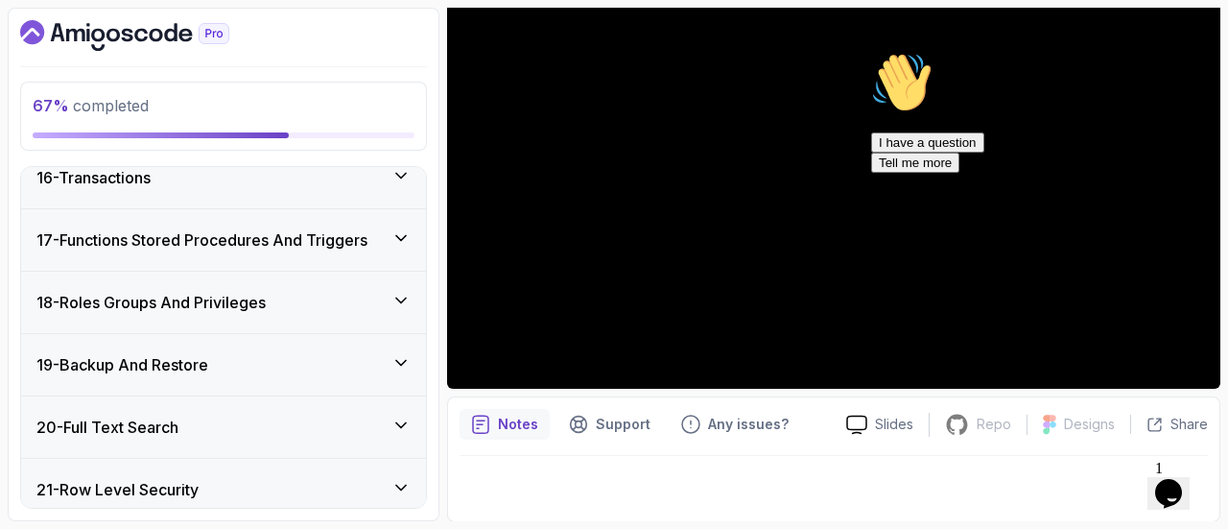
scroll to position [1299, 0]
